Goal: Information Seeking & Learning: Learn about a topic

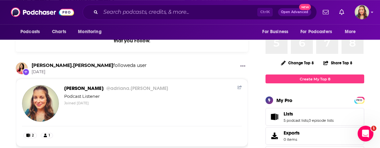
scroll to position [37, 0]
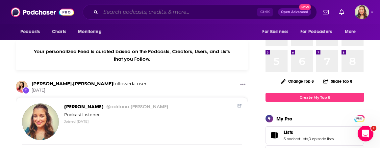
click at [135, 16] on input "Search podcasts, credits, & more..." at bounding box center [179, 12] width 156 height 11
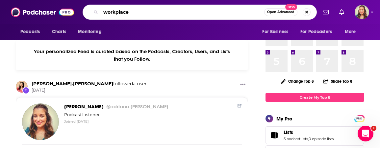
type input "workplace"
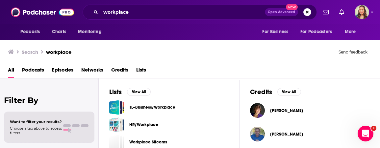
scroll to position [225, 0]
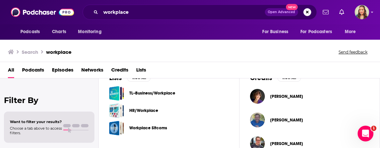
click at [169, 97] on link "TL--Business/Workplace" at bounding box center [152, 93] width 46 height 7
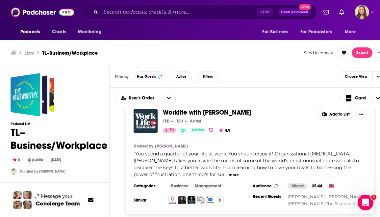
scroll to position [2007, 0]
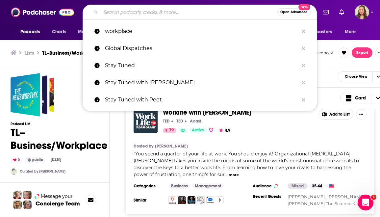
click at [126, 9] on input "Search podcasts, credits, & more..." at bounding box center [189, 12] width 176 height 11
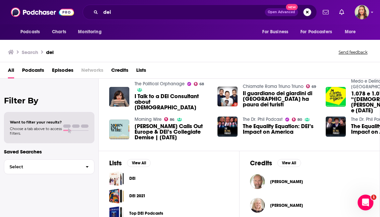
scroll to position [150, 0]
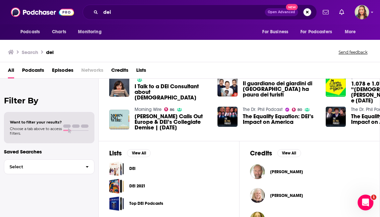
drag, startPoint x: 146, startPoint y: 204, endPoint x: 194, endPoint y: 213, distance: 48.7
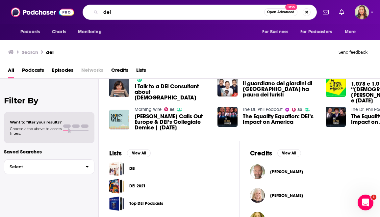
click at [143, 10] on input "dei" at bounding box center [182, 12] width 163 height 11
click at [125, 11] on input "dei" at bounding box center [182, 12] width 163 height 11
drag, startPoint x: 124, startPoint y: 11, endPoint x: 54, endPoint y: 9, distance: 70.4
click at [101, 9] on input "dei" at bounding box center [182, 12] width 163 height 11
click at [138, 148] on button "View All" at bounding box center [139, 153] width 24 height 8
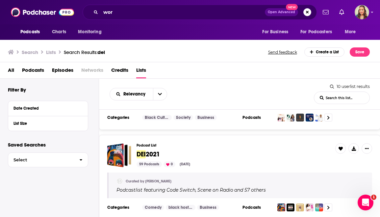
scroll to position [75, 0]
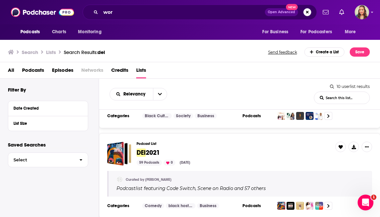
drag, startPoint x: 144, startPoint y: 143, endPoint x: 245, endPoint y: 145, distance: 100.3
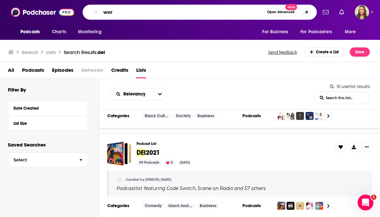
click at [122, 9] on input "wor" at bounding box center [182, 12] width 163 height 11
click at [122, 13] on input "wor" at bounding box center [182, 12] width 163 height 11
type input "workplace"
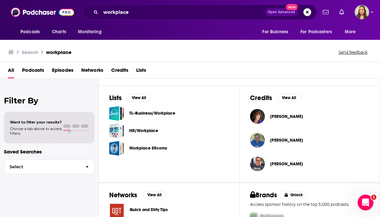
scroll to position [225, 0]
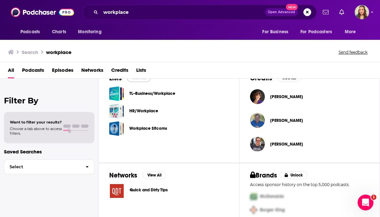
click at [141, 82] on button "View All" at bounding box center [139, 78] width 24 height 8
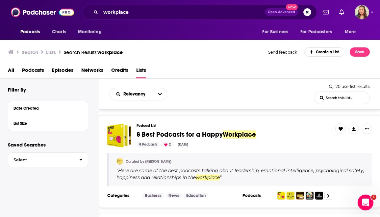
scroll to position [375, 0]
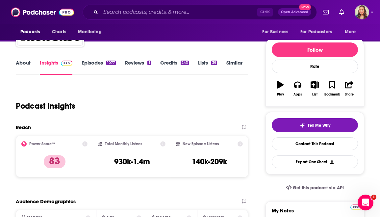
scroll to position [37, 0]
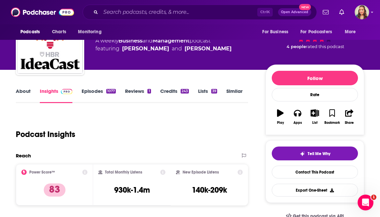
click at [26, 95] on link "About" at bounding box center [23, 95] width 15 height 15
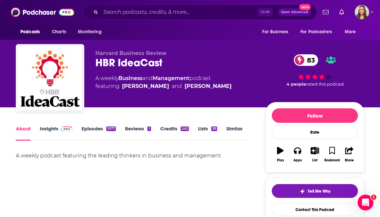
click at [59, 133] on link "Insights" at bounding box center [56, 132] width 33 height 15
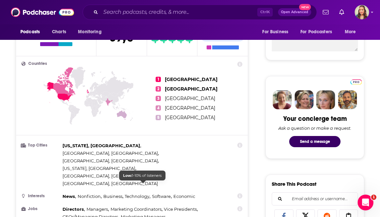
scroll to position [150, 0]
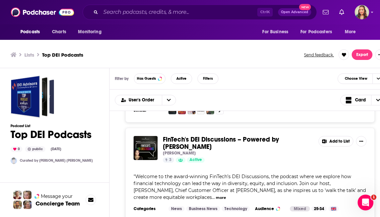
scroll to position [112, 0]
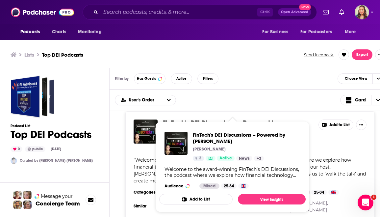
drag, startPoint x: 233, startPoint y: 120, endPoint x: 270, endPoint y: 115, distance: 37.7
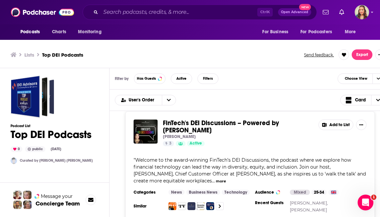
drag, startPoint x: 248, startPoint y: 125, endPoint x: 148, endPoint y: 154, distance: 104.4
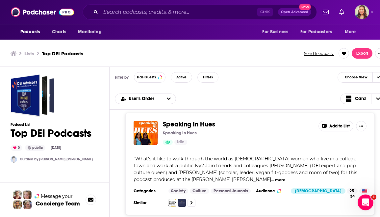
scroll to position [2, 0]
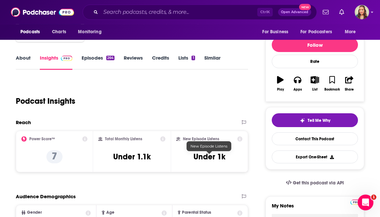
scroll to position [75, 0]
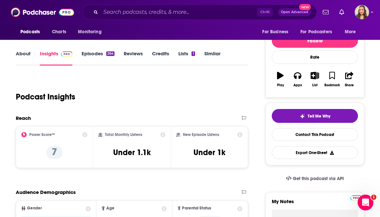
click at [17, 57] on link "About" at bounding box center [23, 57] width 15 height 15
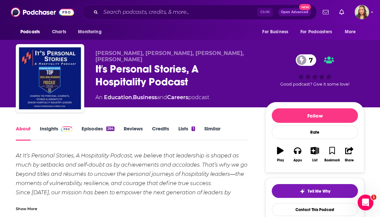
click at [63, 131] on img at bounding box center [67, 128] width 12 height 5
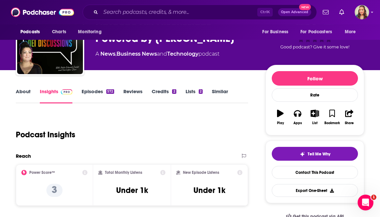
scroll to position [37, 0]
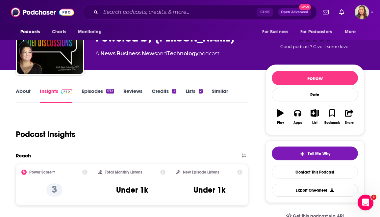
click at [30, 98] on link "About" at bounding box center [23, 95] width 15 height 15
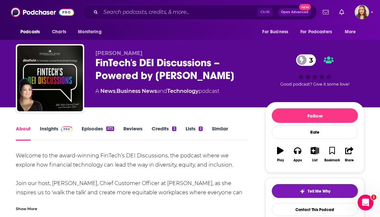
scroll to position [37, 0]
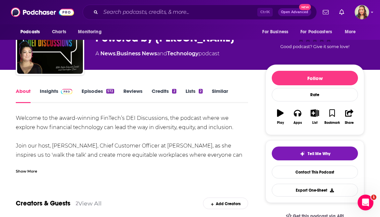
click at [63, 94] on img at bounding box center [67, 91] width 12 height 5
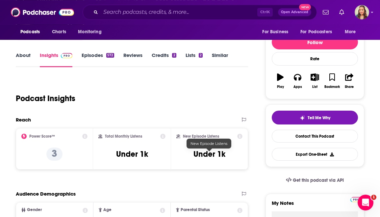
scroll to position [75, 0]
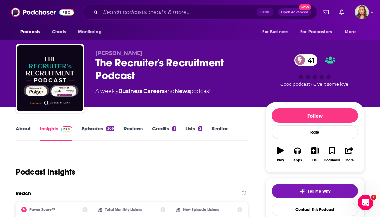
click at [23, 131] on link "About" at bounding box center [23, 132] width 15 height 15
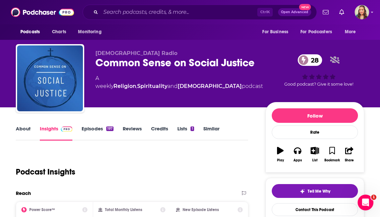
click at [19, 130] on link "About" at bounding box center [23, 132] width 15 height 15
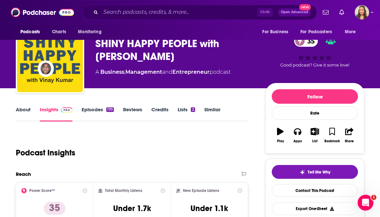
scroll to position [37, 0]
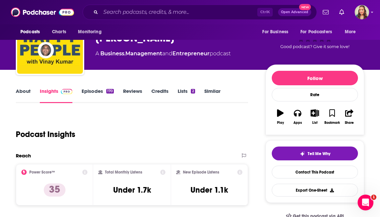
click at [23, 93] on link "About" at bounding box center [23, 95] width 15 height 15
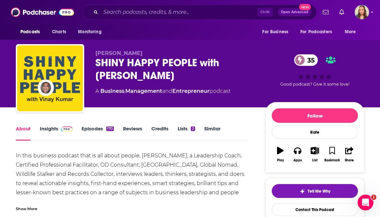
click at [54, 130] on link "Insights" at bounding box center [56, 132] width 33 height 15
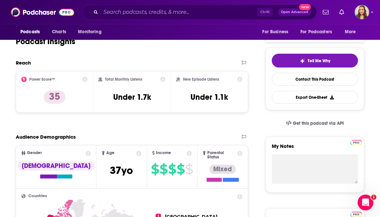
scroll to position [150, 0]
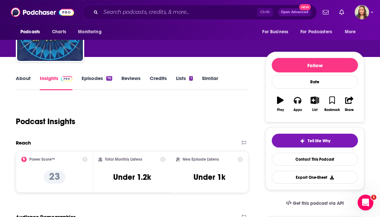
scroll to position [75, 0]
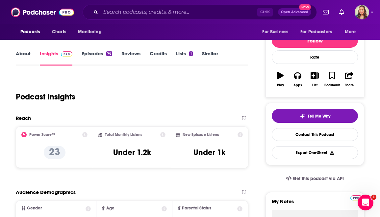
drag, startPoint x: 25, startPoint y: 55, endPoint x: 23, endPoint y: 52, distance: 3.8
click at [23, 52] on link "About" at bounding box center [23, 57] width 15 height 15
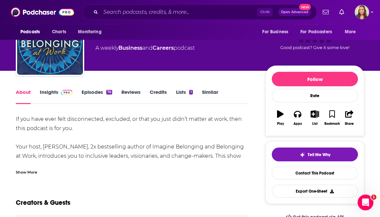
scroll to position [37, 0]
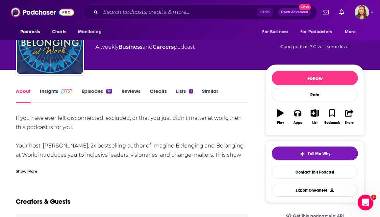
click at [28, 174] on div "Show More" at bounding box center [26, 170] width 21 height 6
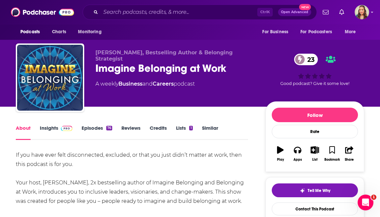
scroll to position [0, 0]
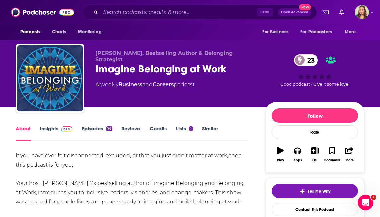
click at [87, 130] on link "Episodes 76" at bounding box center [97, 132] width 31 height 15
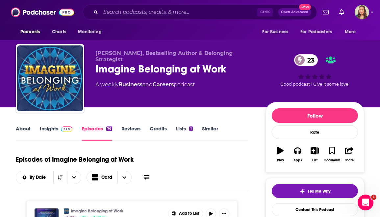
click at [54, 128] on link "Insights" at bounding box center [56, 132] width 33 height 15
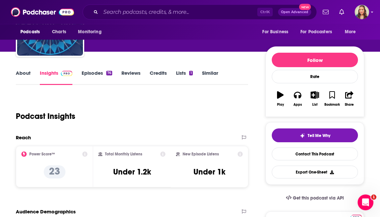
scroll to position [75, 0]
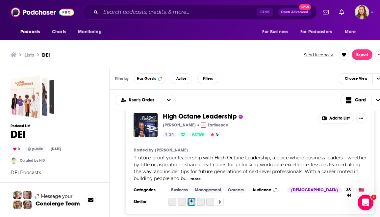
scroll to position [450, 0]
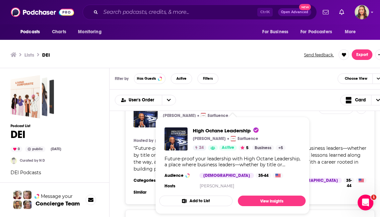
drag, startPoint x: 206, startPoint y: 116, endPoint x: 183, endPoint y: 114, distance: 23.1
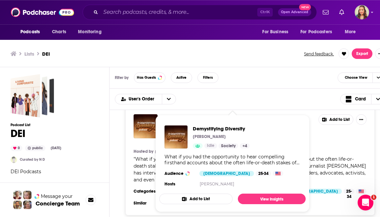
scroll to position [2, 0]
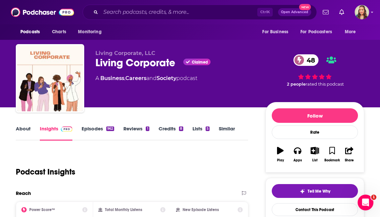
click at [24, 131] on link "About" at bounding box center [23, 132] width 15 height 15
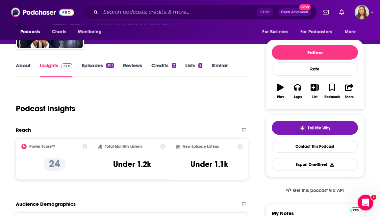
scroll to position [75, 0]
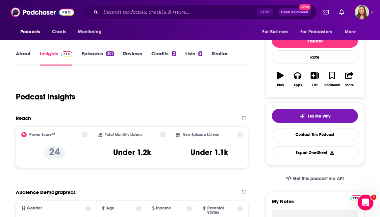
click at [17, 59] on link "About" at bounding box center [23, 57] width 15 height 15
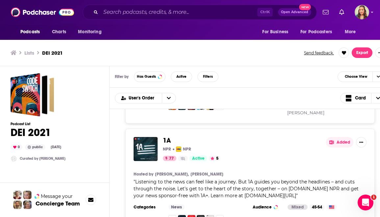
scroll to position [5957, 0]
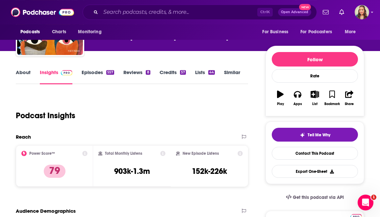
scroll to position [37, 0]
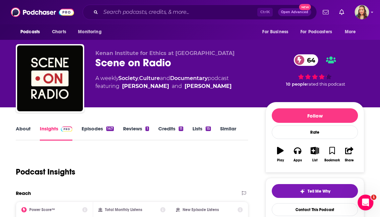
click at [27, 134] on link "About" at bounding box center [23, 132] width 15 height 15
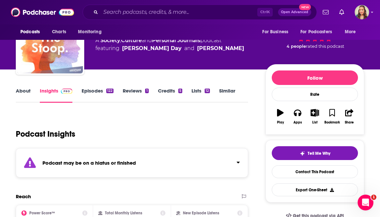
scroll to position [37, 0]
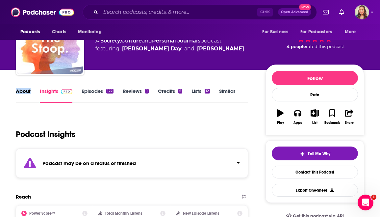
drag, startPoint x: 0, startPoint y: 94, endPoint x: 3, endPoint y: 100, distance: 6.3
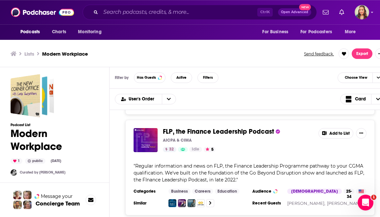
scroll to position [2, 0]
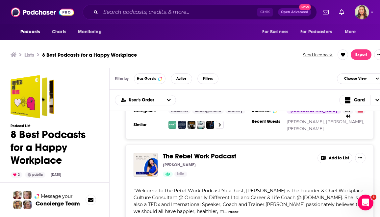
scroll to position [562, 0]
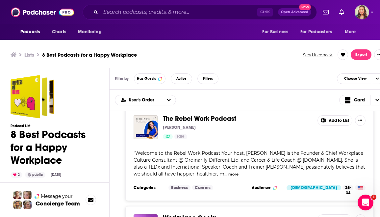
drag, startPoint x: 216, startPoint y: 116, endPoint x: 248, endPoint y: 152, distance: 47.7
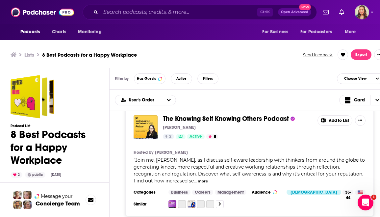
scroll to position [771, 0]
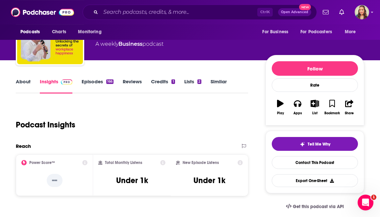
scroll to position [75, 0]
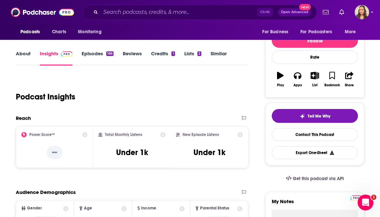
click at [24, 60] on link "About" at bounding box center [23, 57] width 15 height 15
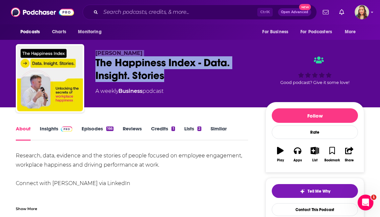
drag, startPoint x: 167, startPoint y: 80, endPoint x: 83, endPoint y: 66, distance: 85.0
click at [83, 66] on div "Matt Phelan The Happiness Index - Data. Insight. Stories A weekly Business podc…" at bounding box center [190, 79] width 348 height 71
copy div "Matt Phelan The Happiness Index - Data. Insight. Stories"
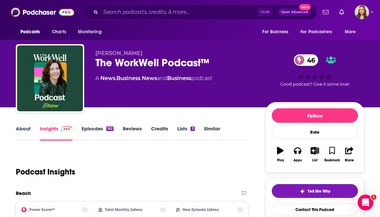
click at [22, 134] on link "About" at bounding box center [23, 132] width 15 height 15
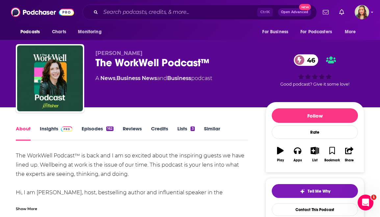
click at [35, 207] on div "Show More" at bounding box center [26, 208] width 21 height 6
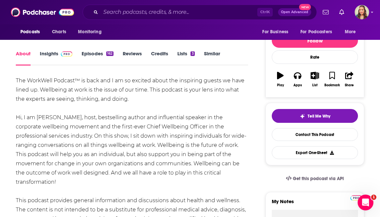
scroll to position [112, 0]
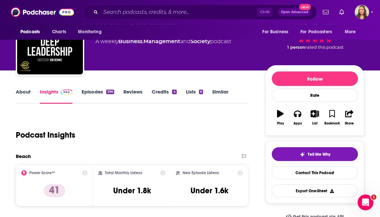
scroll to position [37, 0]
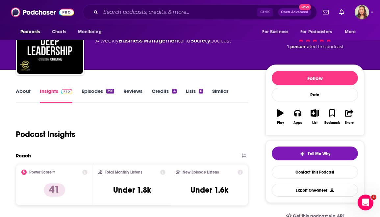
click at [24, 89] on link "About" at bounding box center [23, 95] width 15 height 15
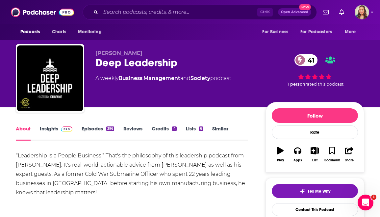
click at [41, 133] on link "Insights" at bounding box center [56, 132] width 33 height 15
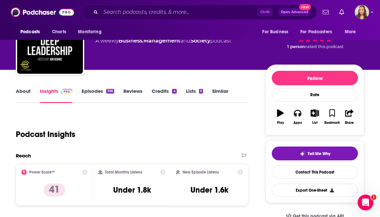
scroll to position [75, 0]
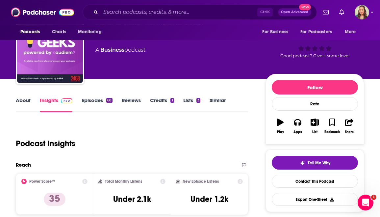
scroll to position [37, 0]
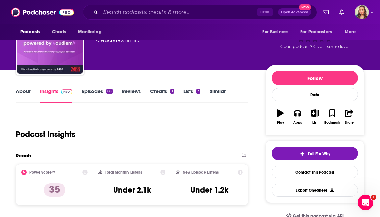
click at [29, 93] on link "About" at bounding box center [23, 95] width 15 height 15
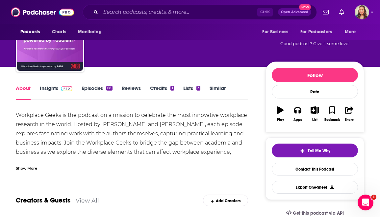
scroll to position [75, 0]
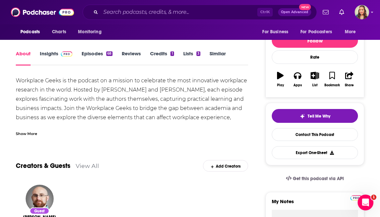
click at [21, 136] on div "Show More" at bounding box center [26, 133] width 21 height 6
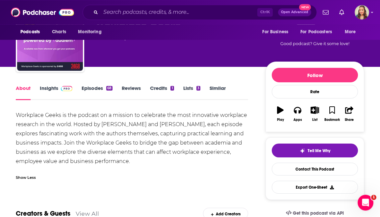
scroll to position [0, 0]
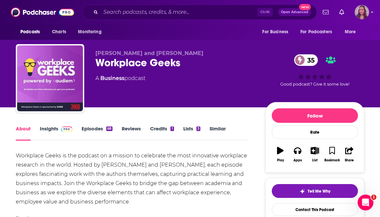
click at [366, 14] on img "Logged in as adriana.guzman" at bounding box center [361, 12] width 14 height 14
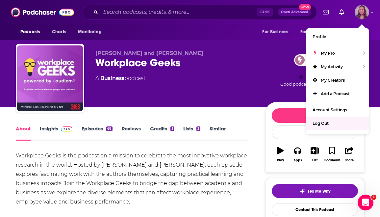
click at [317, 125] on span "Log Out" at bounding box center [320, 123] width 16 height 5
